Goal: Task Accomplishment & Management: Manage account settings

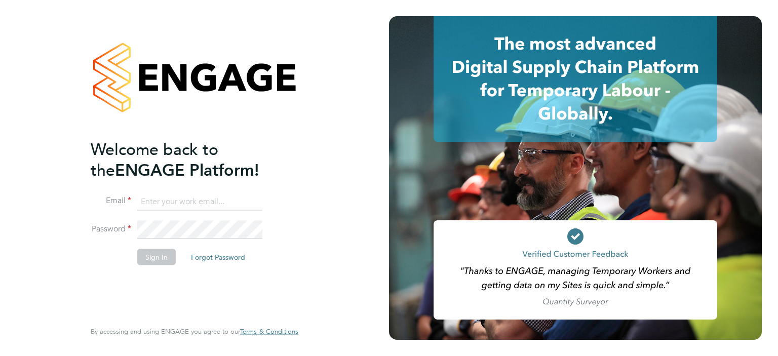
click at [159, 205] on input at bounding box center [199, 202] width 125 height 18
type input "darren.hartman@regensolutions.co.uk"
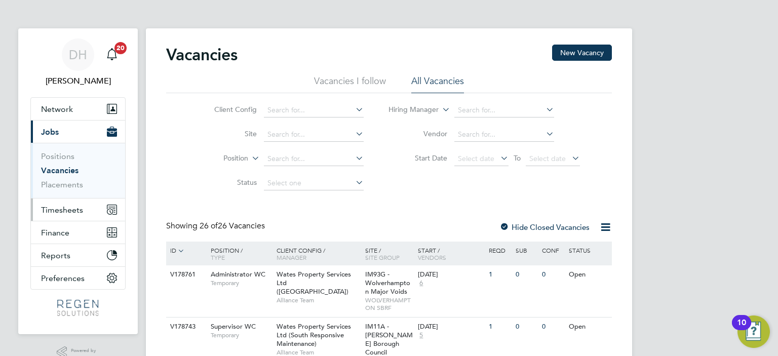
click at [73, 215] on button "Timesheets" at bounding box center [78, 210] width 94 height 22
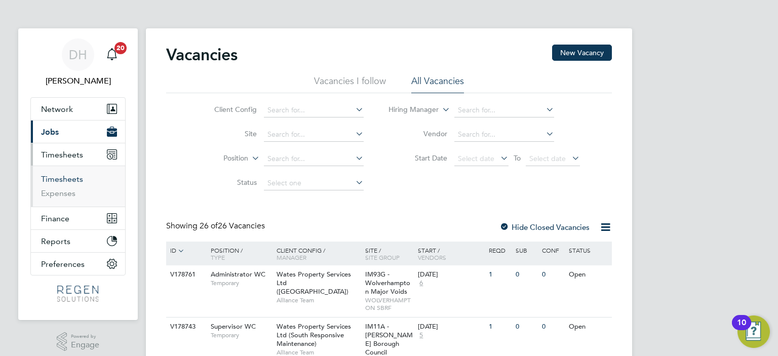
click at [58, 174] on link "Timesheets" at bounding box center [62, 179] width 42 height 10
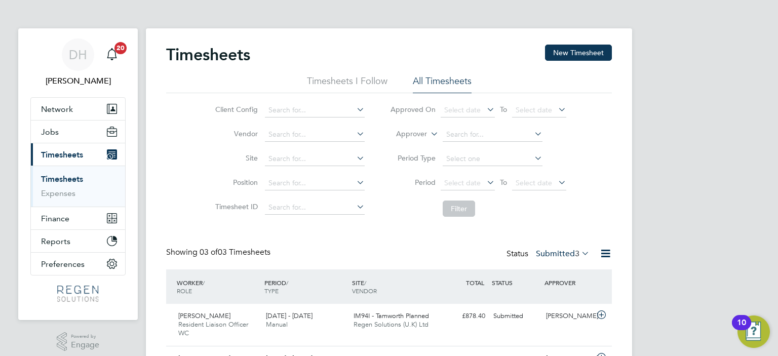
click at [559, 251] on label "Submitted 3" at bounding box center [563, 254] width 54 height 10
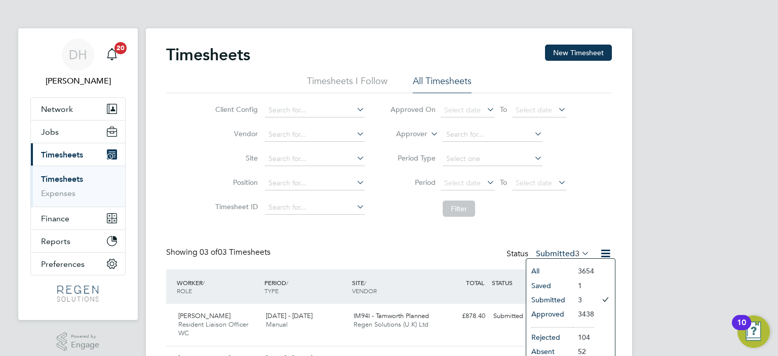
click at [573, 312] on li "3438" at bounding box center [583, 314] width 21 height 14
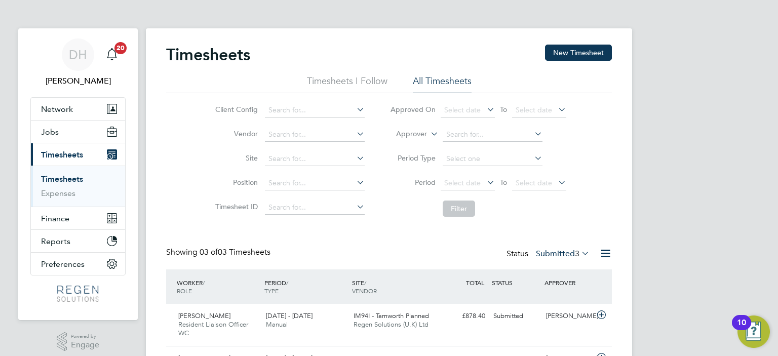
click at [556, 253] on label "Submitted 3" at bounding box center [563, 254] width 54 height 10
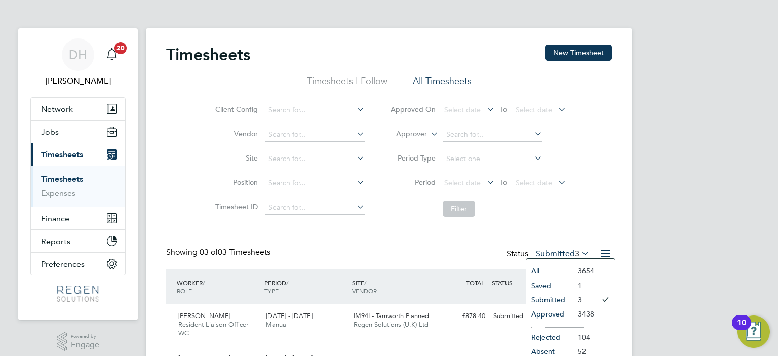
click at [553, 310] on li "Approved" at bounding box center [549, 314] width 47 height 14
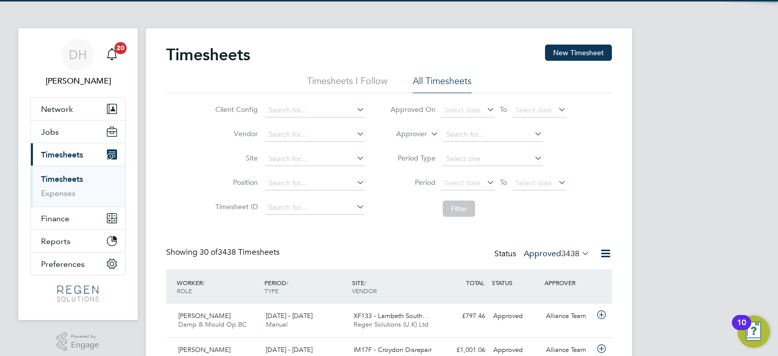
scroll to position [25, 88]
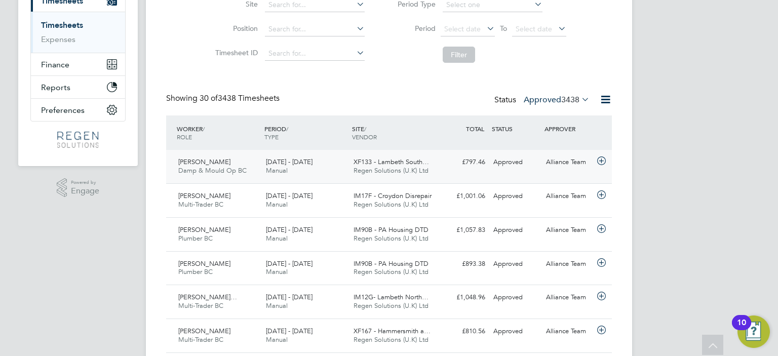
click at [345, 168] on div "16 - 22 Aug 2025 Manual" at bounding box center [306, 166] width 88 height 25
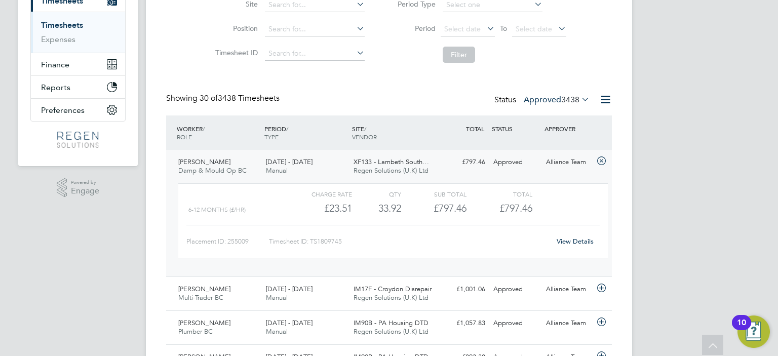
click at [578, 244] on link "View Details" at bounding box center [575, 241] width 37 height 9
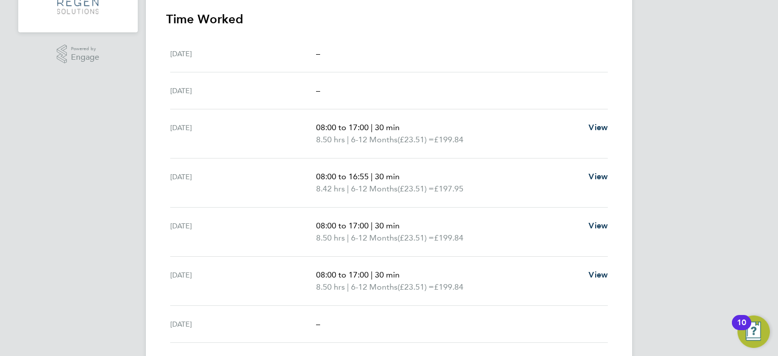
scroll to position [288, 0]
